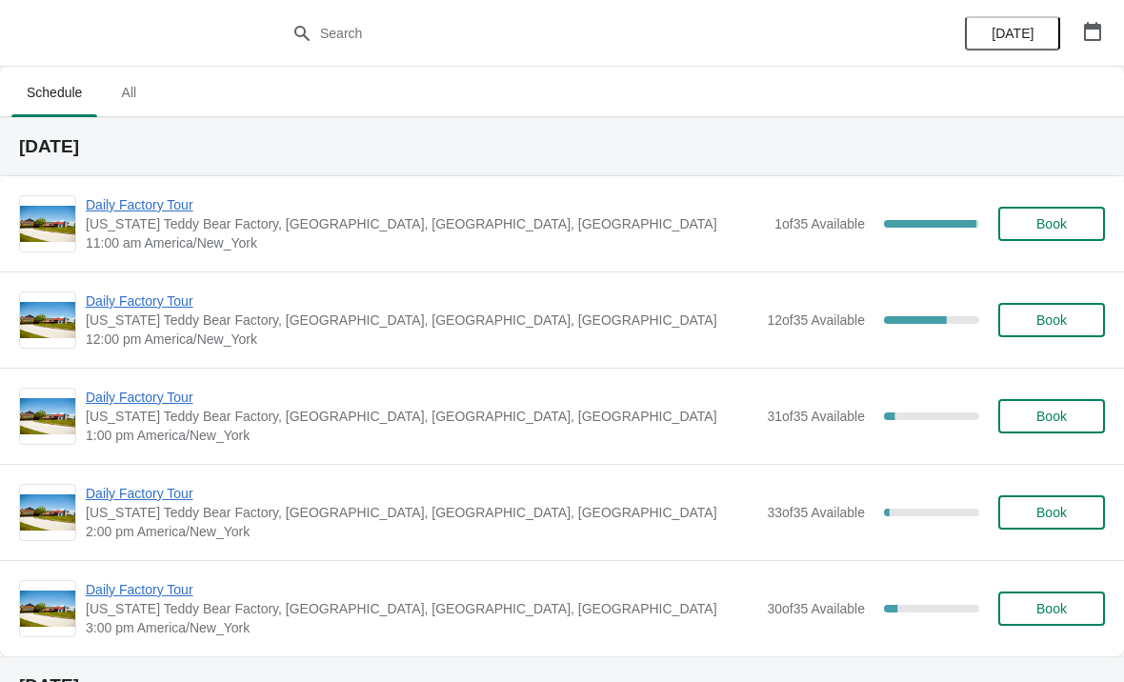
click at [184, 202] on span "Daily Factory Tour" at bounding box center [425, 204] width 679 height 19
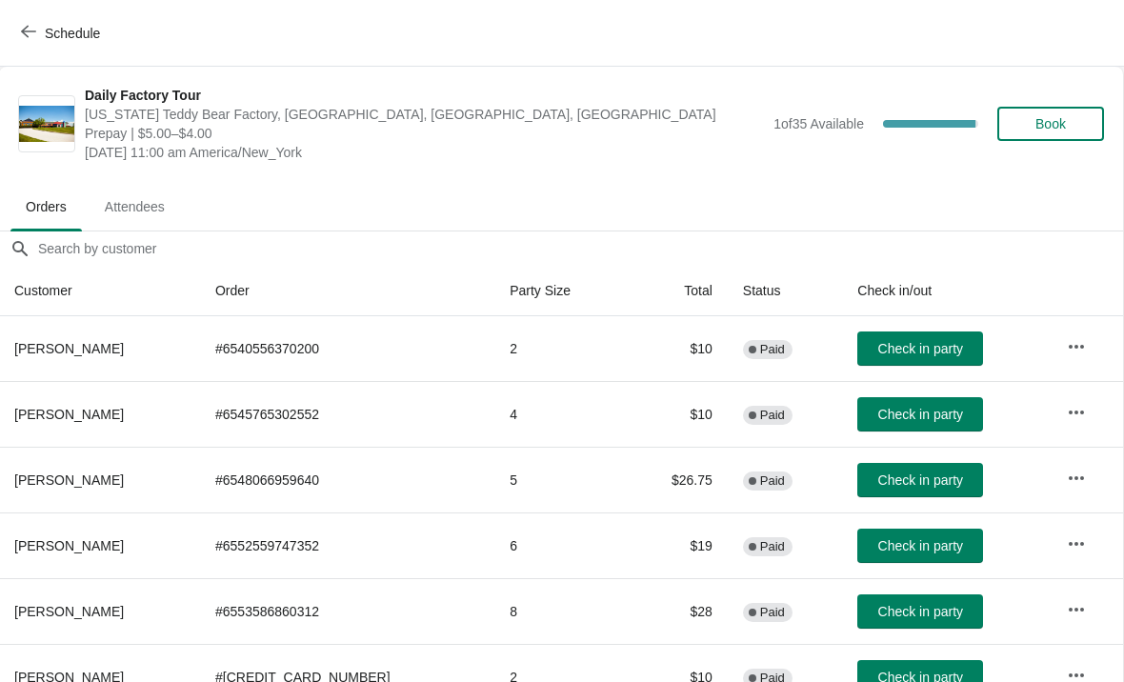
scroll to position [0, 1]
click at [30, 35] on icon "button" at bounding box center [28, 31] width 15 height 15
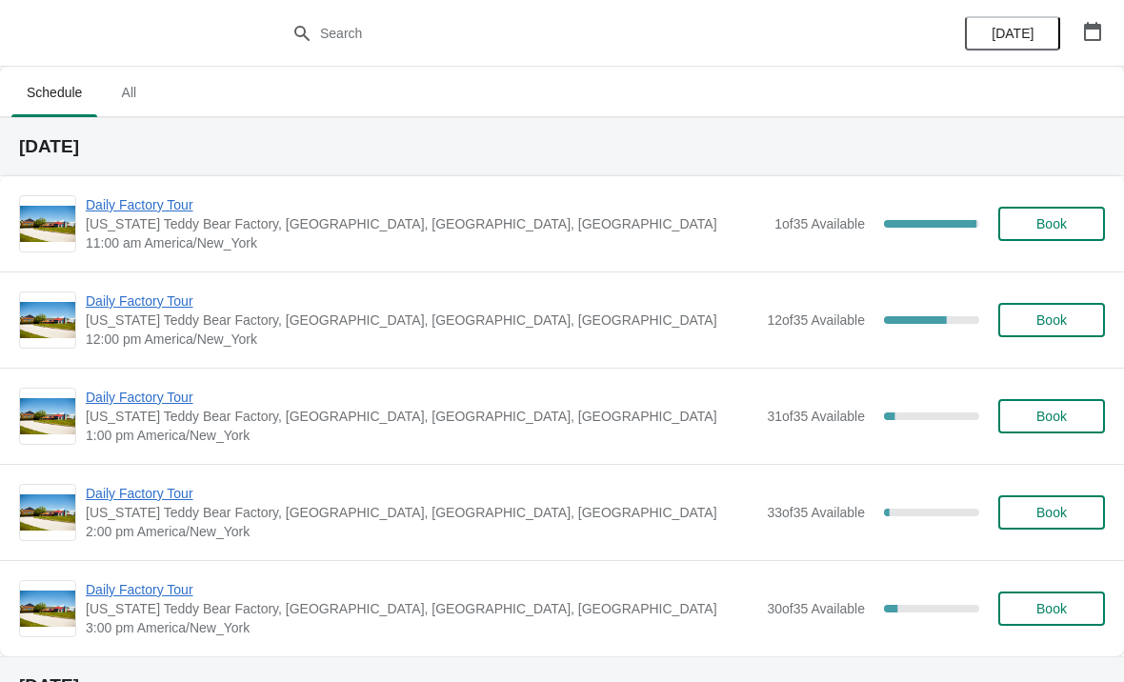
click at [173, 297] on span "Daily Factory Tour" at bounding box center [422, 301] width 672 height 19
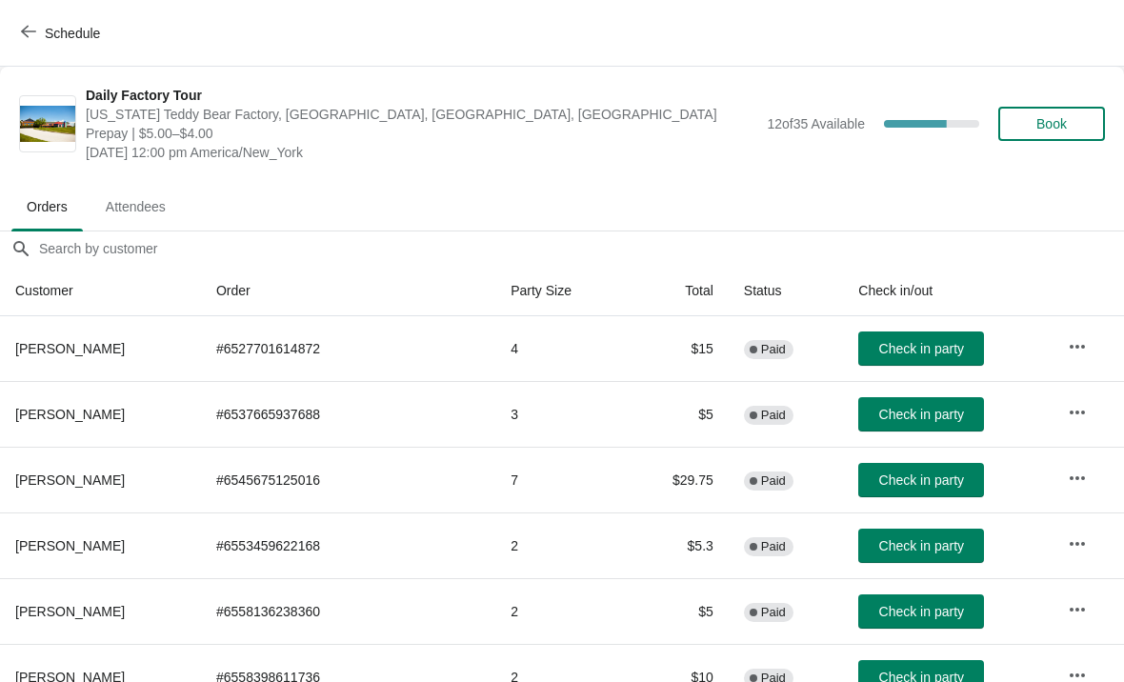
click at [25, 28] on icon "button" at bounding box center [28, 31] width 15 height 15
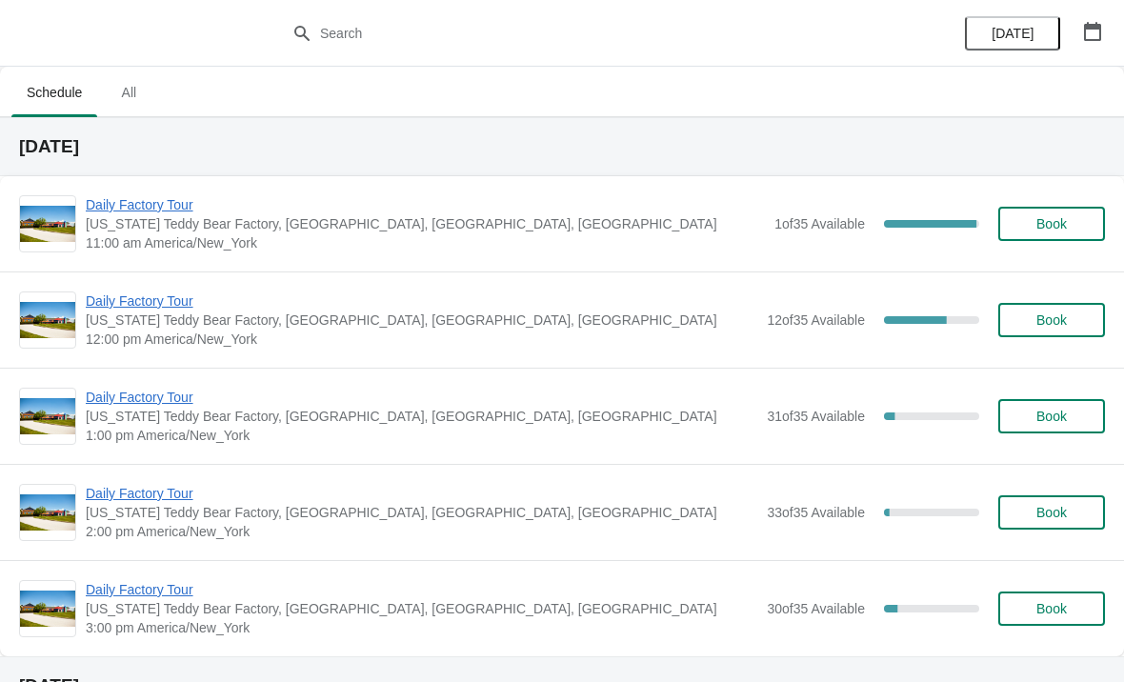
click at [171, 394] on span "Daily Factory Tour" at bounding box center [422, 397] width 672 height 19
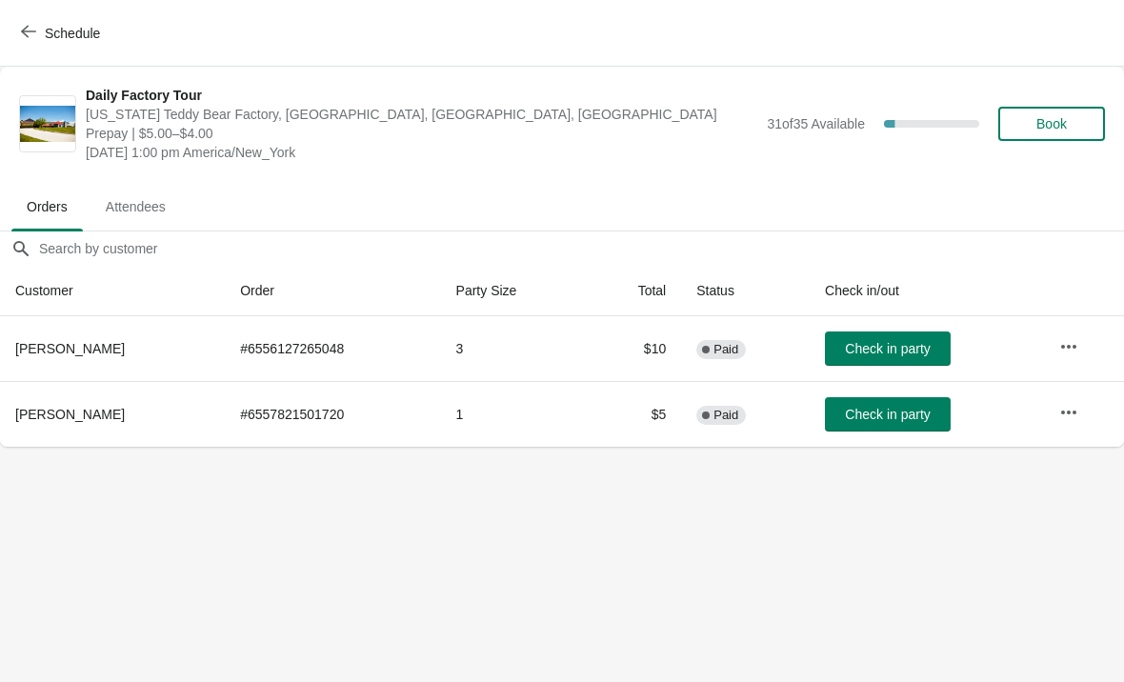
click at [30, 32] on icon "button" at bounding box center [28, 31] width 15 height 15
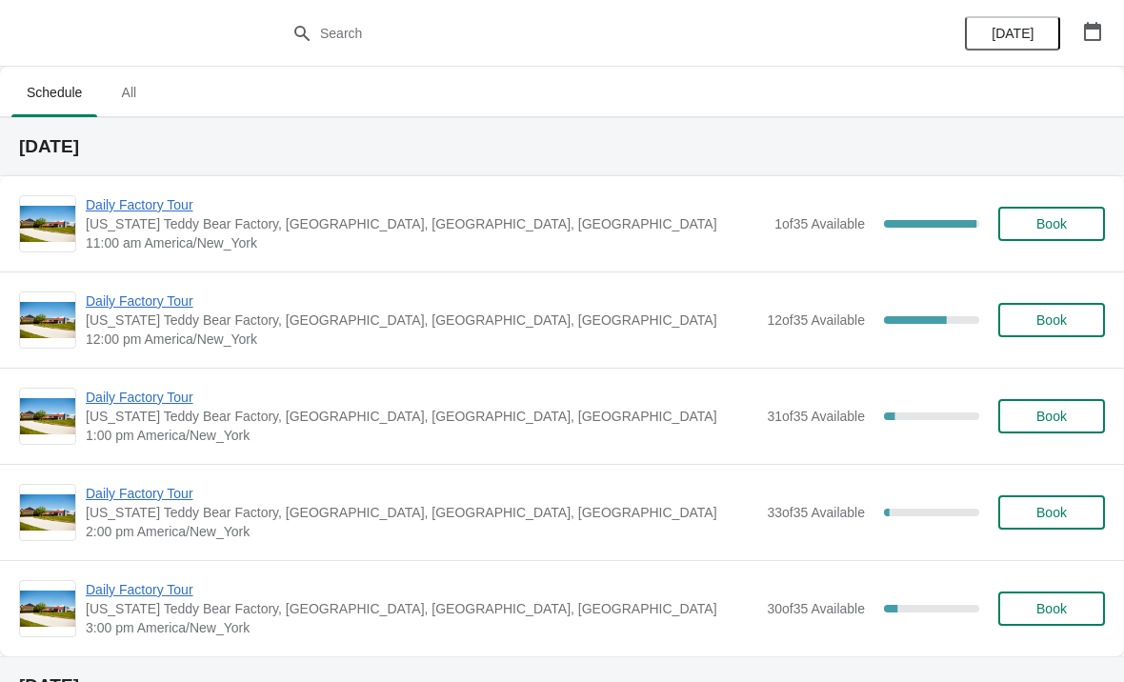
click at [152, 500] on span "Daily Factory Tour" at bounding box center [422, 493] width 672 height 19
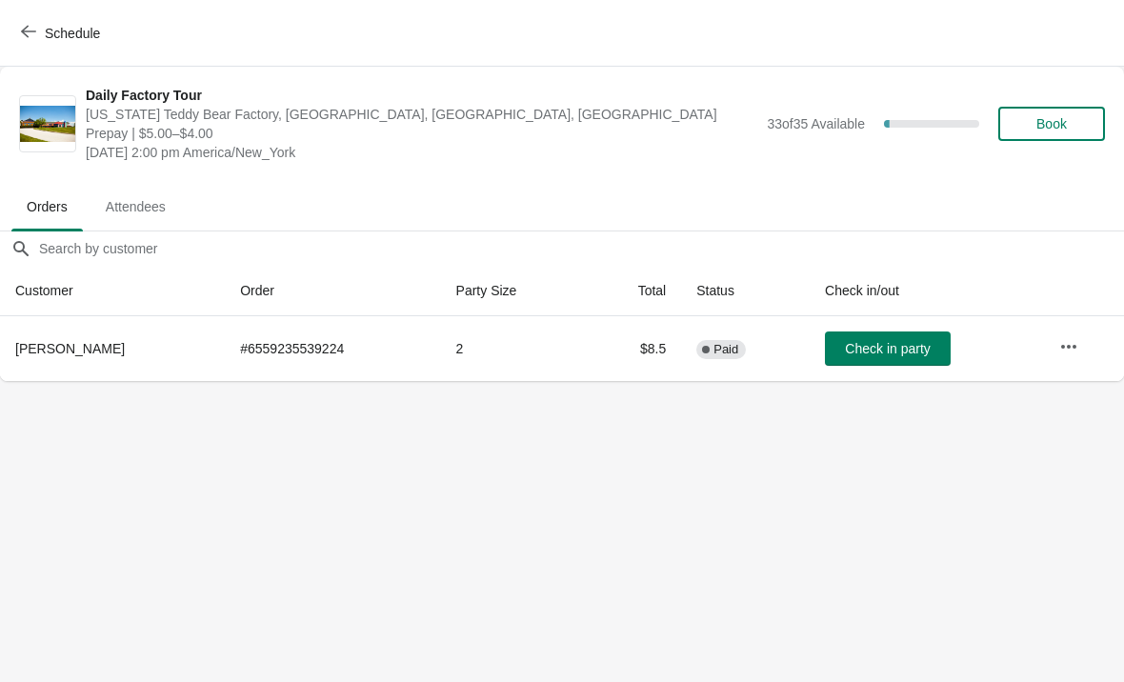
click at [28, 37] on icon "button" at bounding box center [28, 32] width 15 height 12
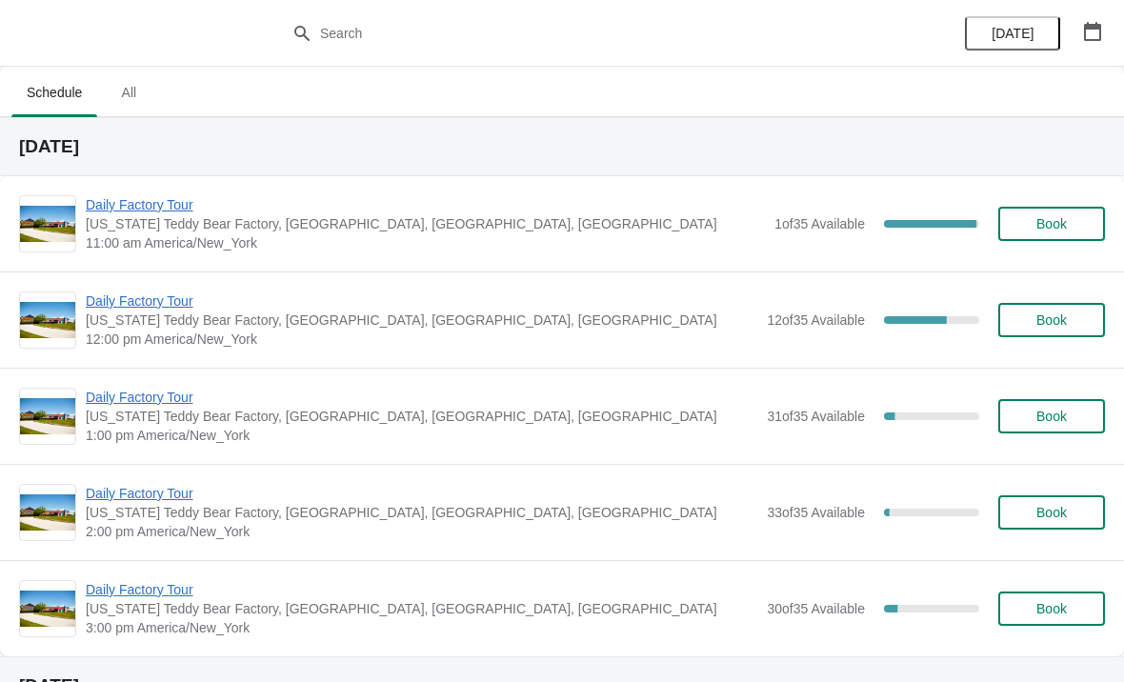
click at [165, 592] on span "Daily Factory Tour" at bounding box center [422, 589] width 672 height 19
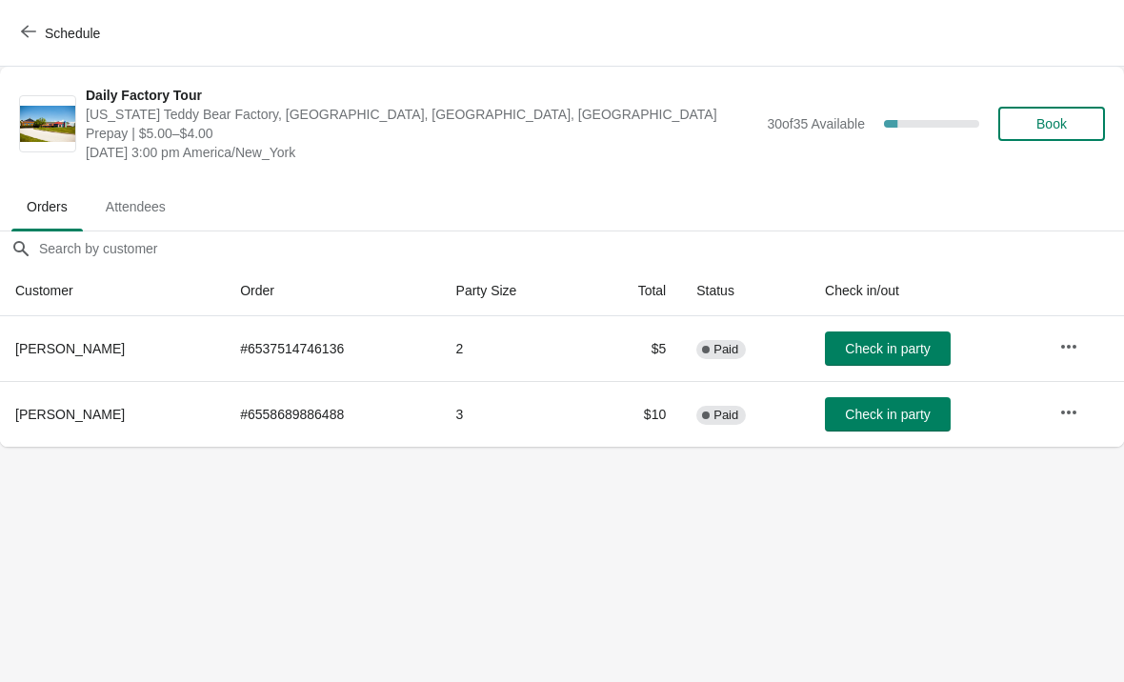
click at [27, 32] on icon "button" at bounding box center [28, 31] width 15 height 15
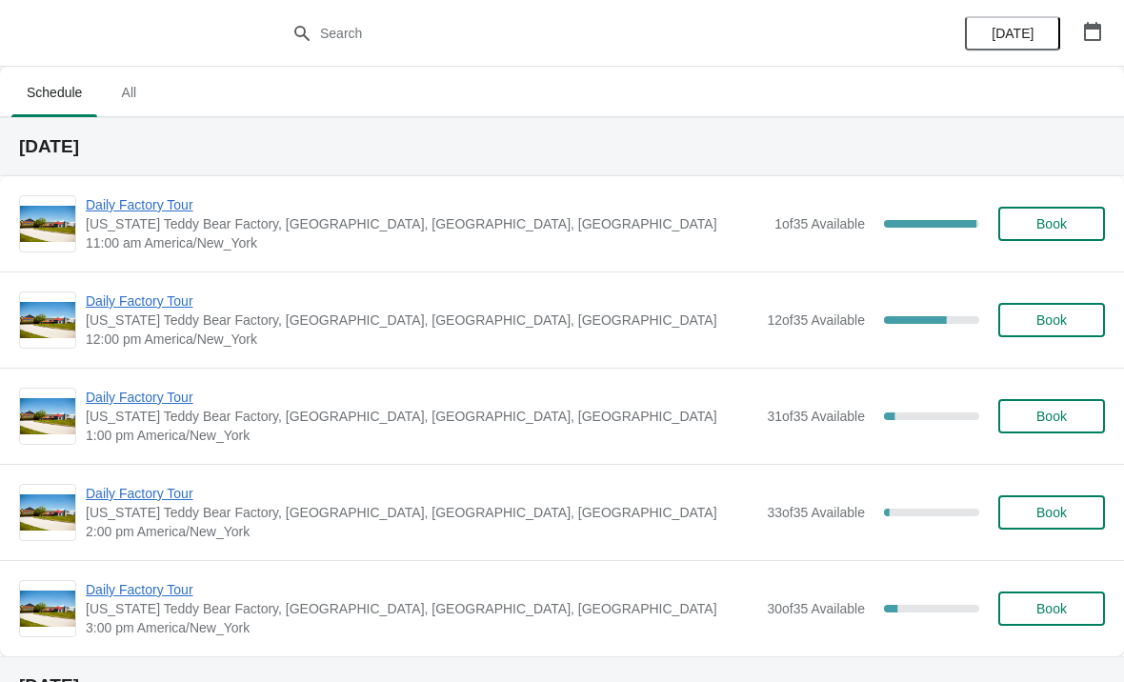
click at [181, 206] on span "Daily Factory Tour" at bounding box center [425, 204] width 679 height 19
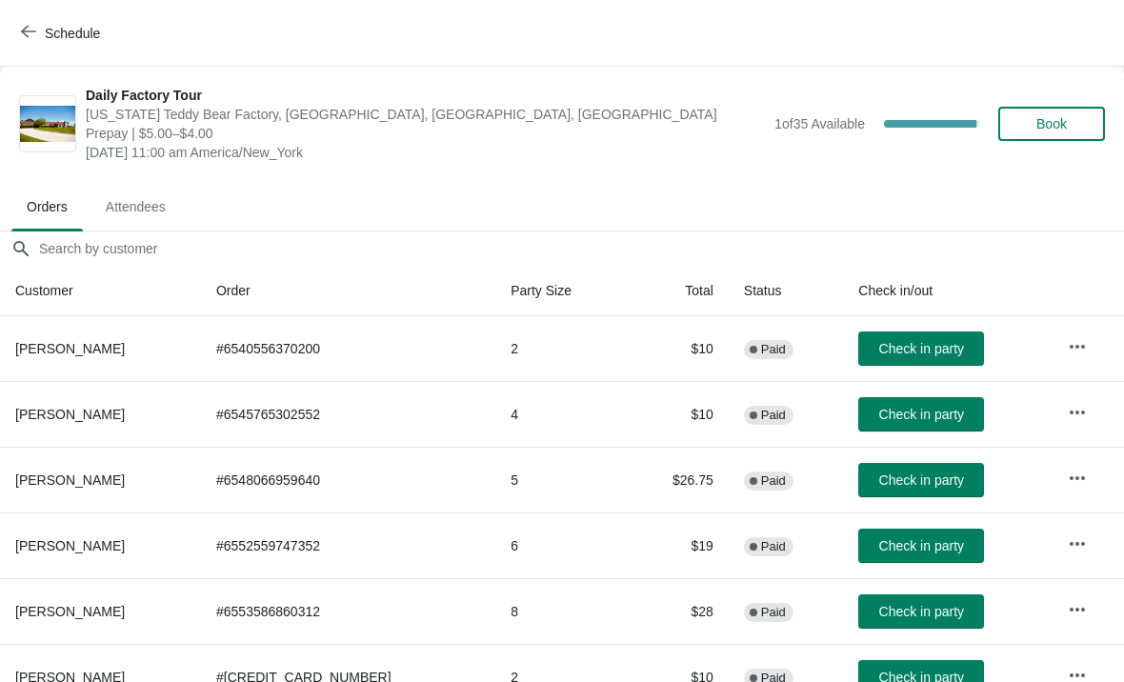
click at [25, 28] on icon "button" at bounding box center [28, 31] width 15 height 15
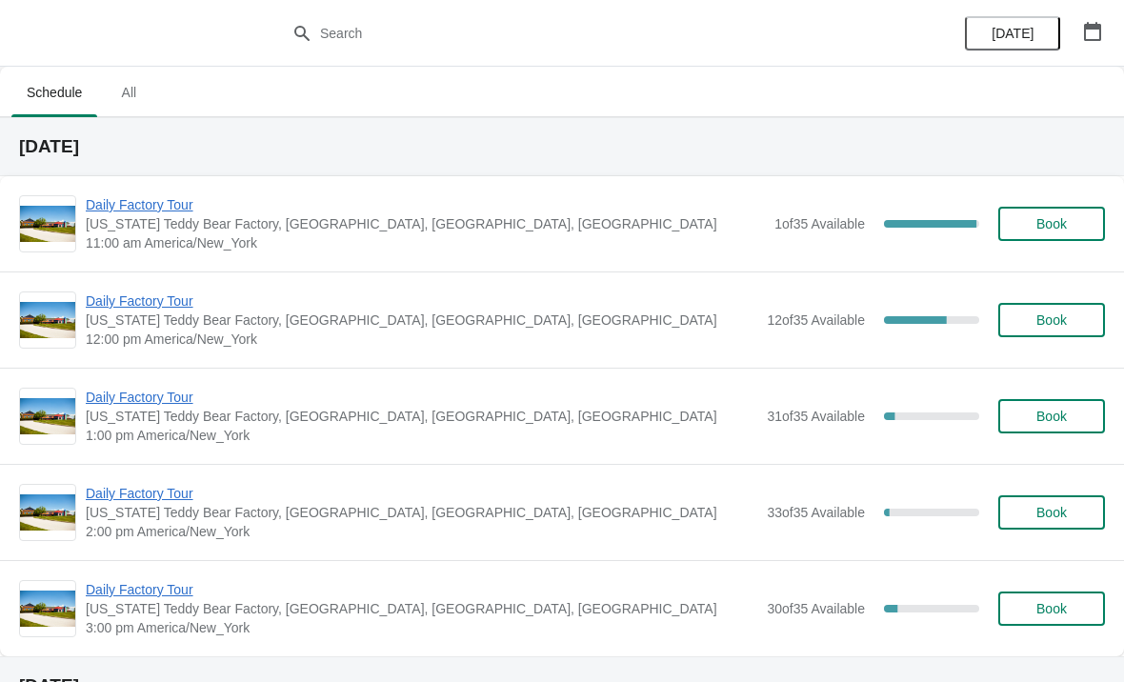
click at [133, 303] on span "Daily Factory Tour" at bounding box center [422, 301] width 672 height 19
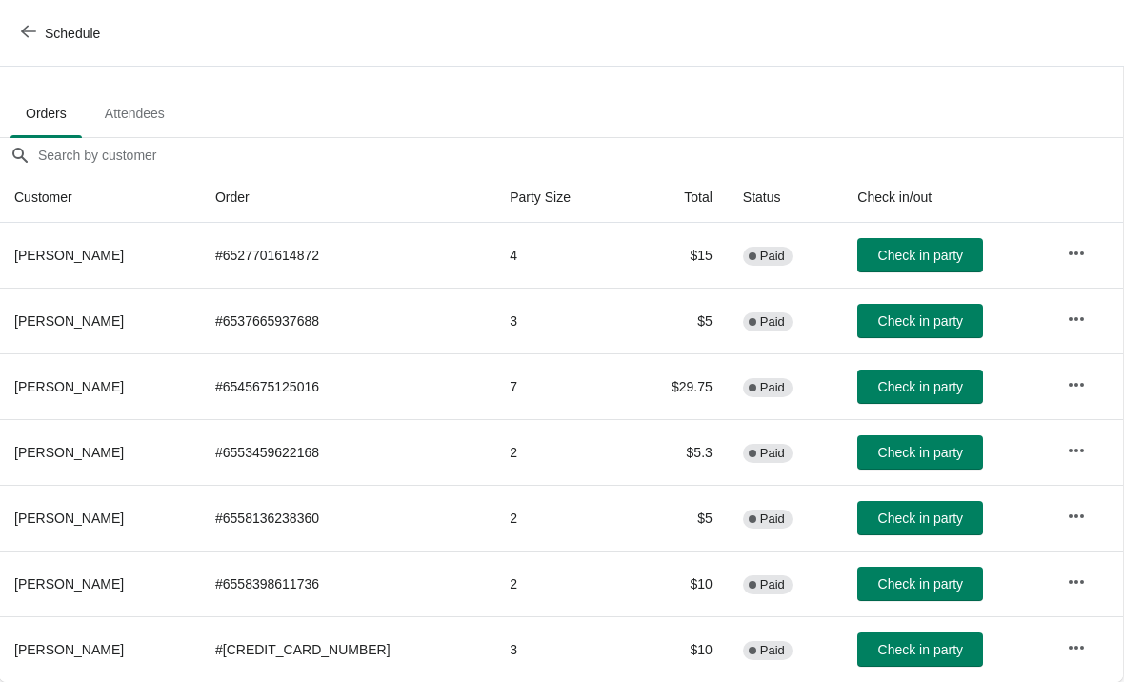
scroll to position [93, 1]
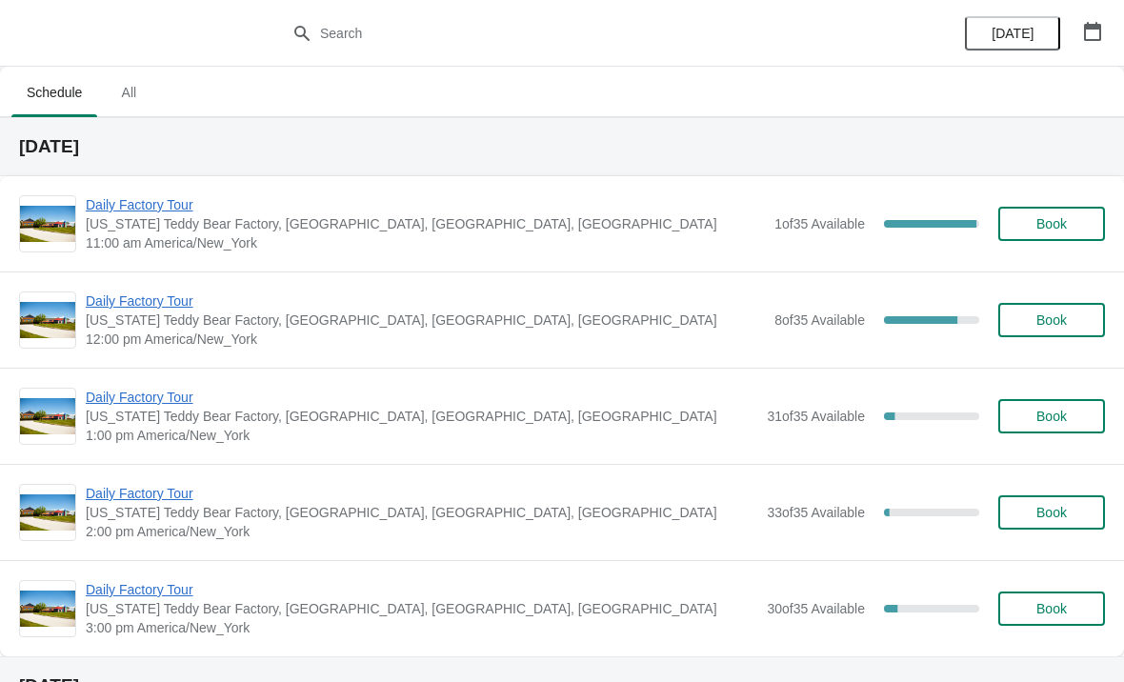
click at [166, 212] on span "Daily Factory Tour" at bounding box center [425, 204] width 679 height 19
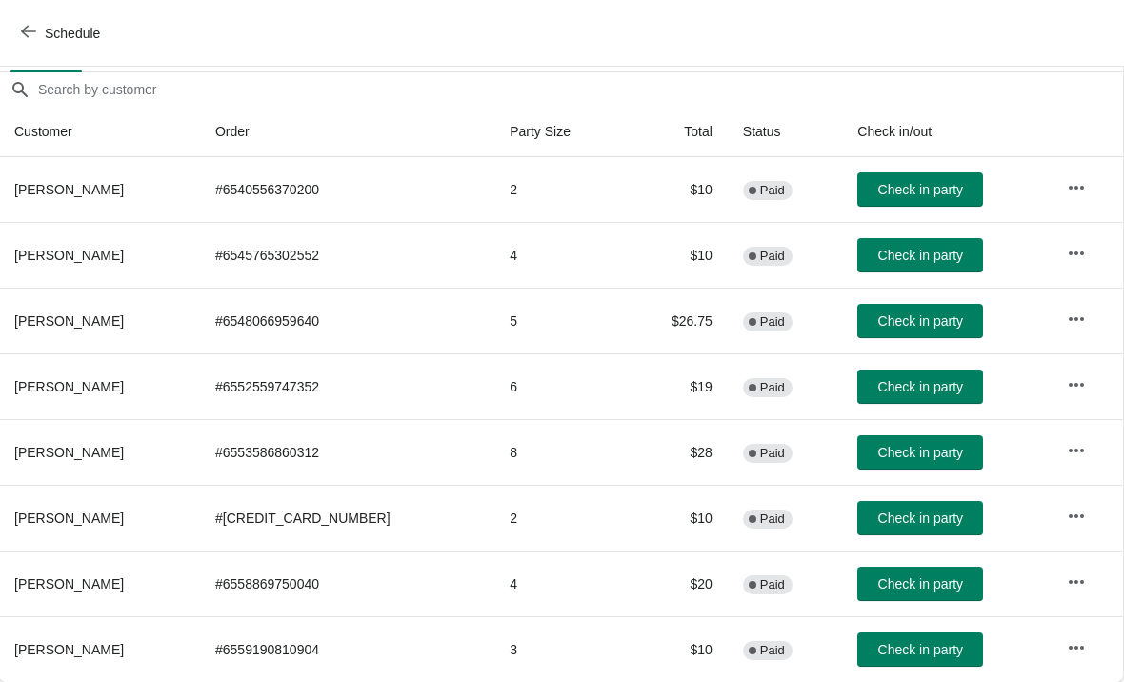
scroll to position [159, 1]
click at [886, 648] on span "Check in party" at bounding box center [920, 649] width 85 height 15
